Goal: Task Accomplishment & Management: Manage account settings

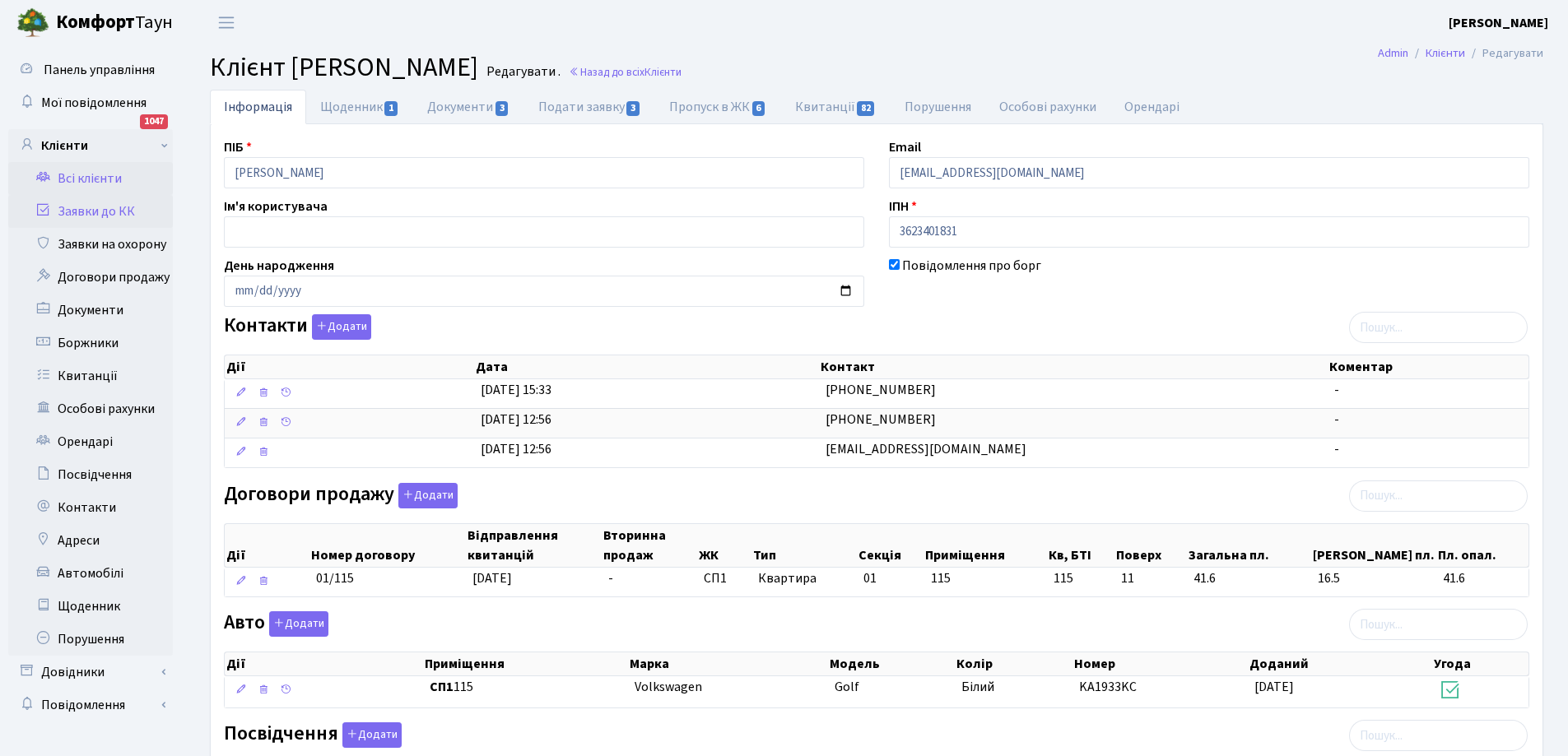
click at [94, 206] on link "Заявки до КК" at bounding box center [90, 211] width 164 height 33
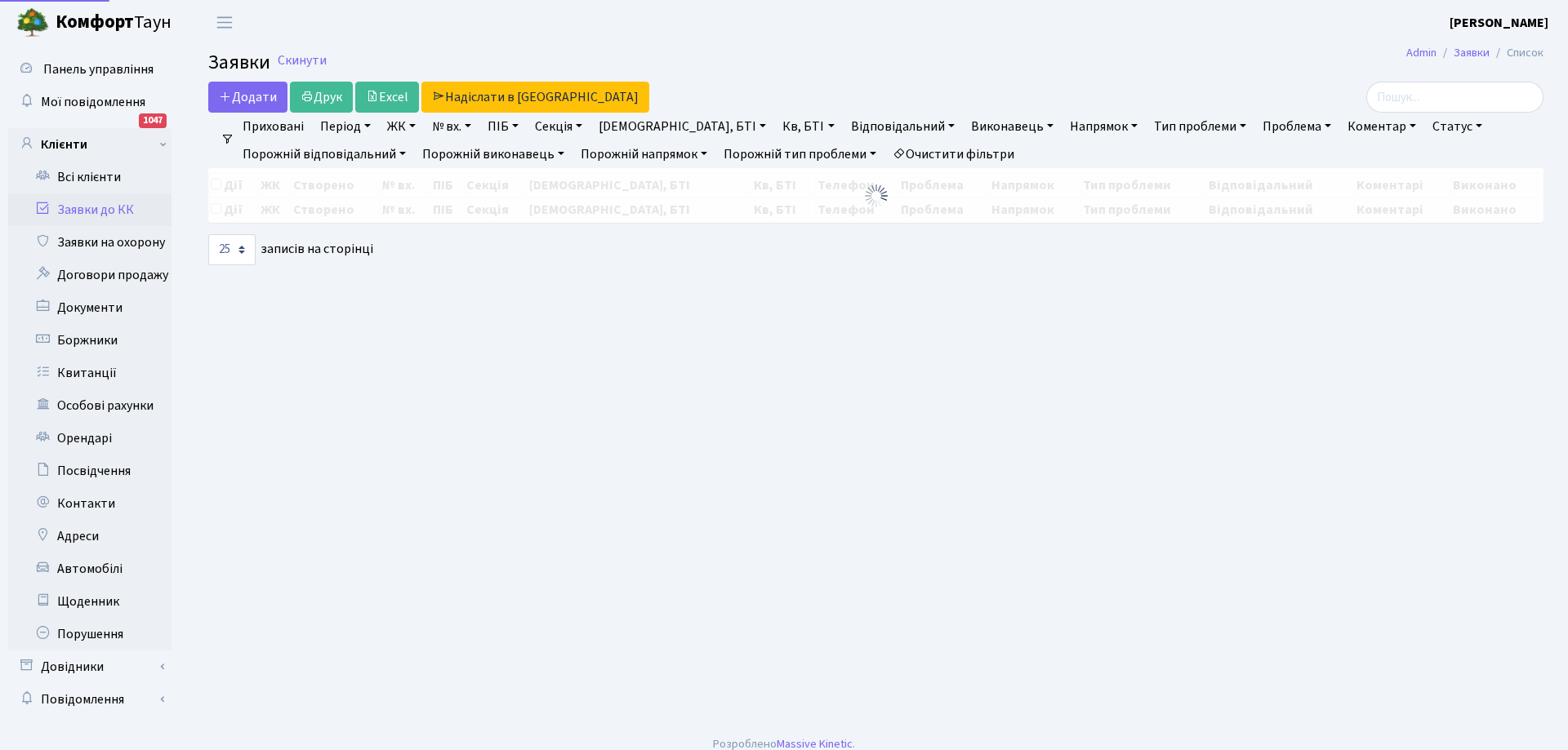
select select "25"
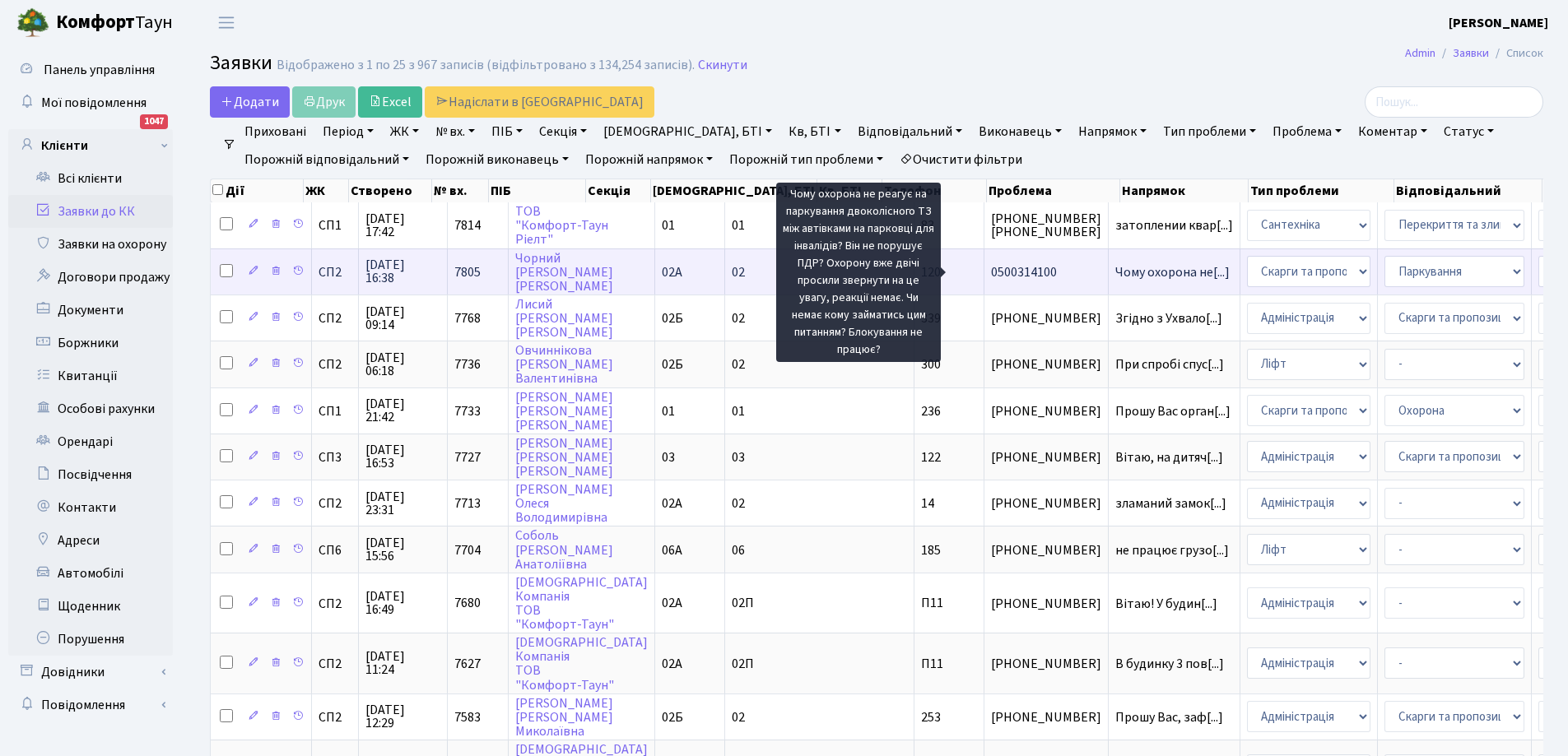
click at [1115, 273] on span "Чому охорона не[...]" at bounding box center [1172, 272] width 114 height 18
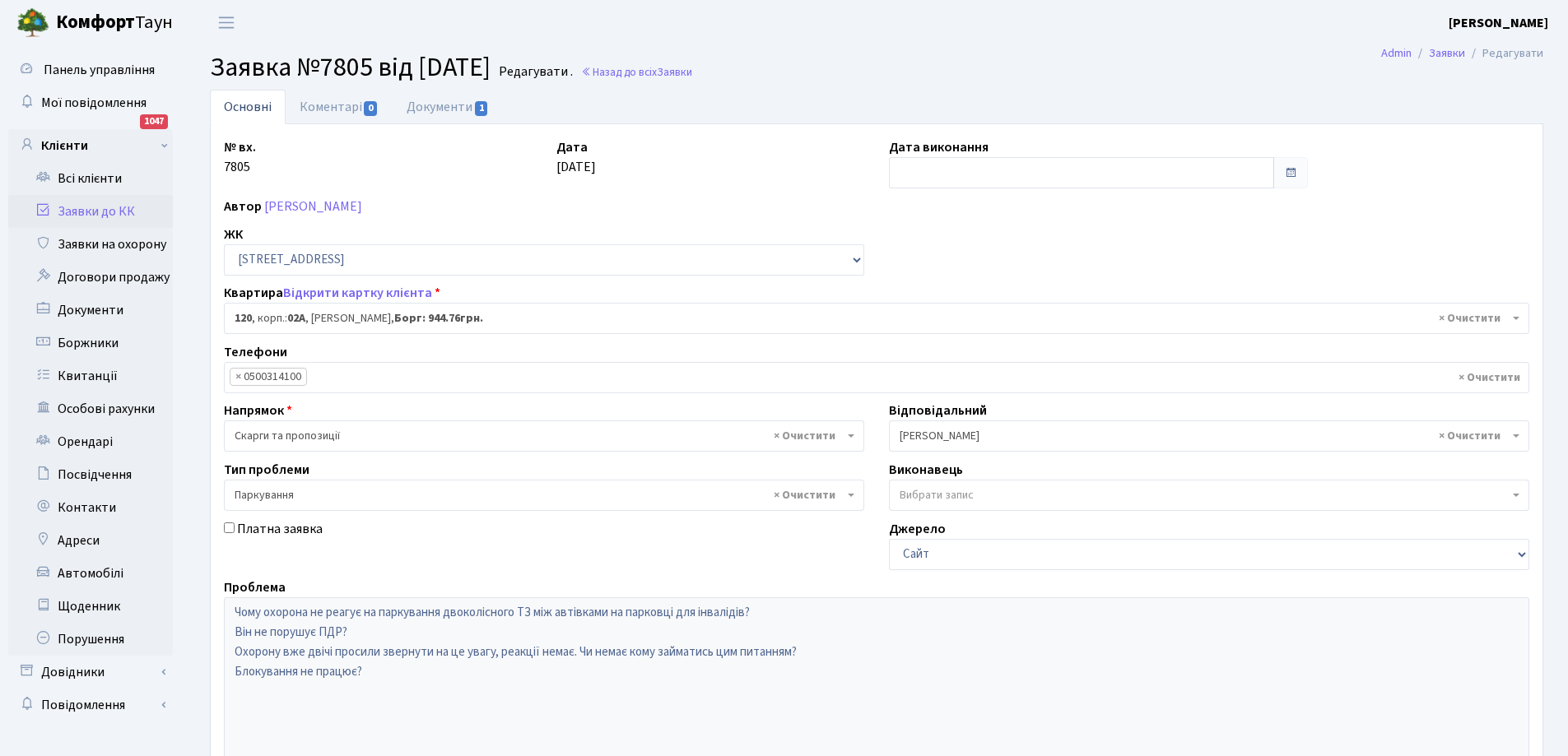
select select "20370"
select select "66"
click at [441, 105] on link "Документи 1" at bounding box center [447, 107] width 110 height 34
select select "25"
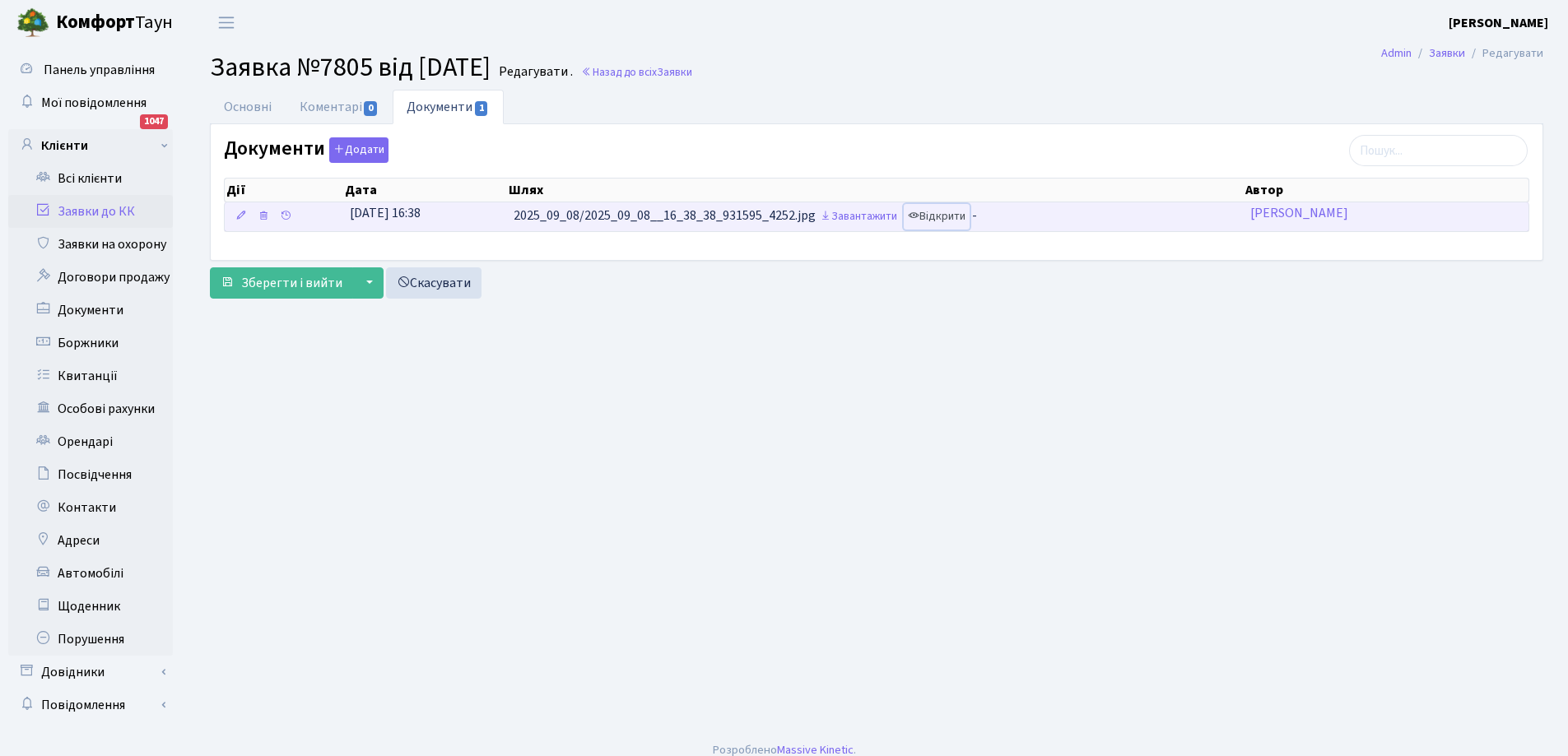
click at [952, 218] on link "Відкрити" at bounding box center [937, 216] width 66 height 25
